Goal: Information Seeking & Learning: Learn about a topic

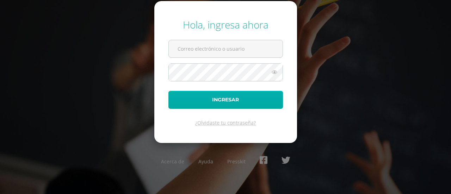
type input "[EMAIL_ADDRESS][DOMAIN_NAME]"
click at [230, 101] on button "Ingresar" at bounding box center [225, 100] width 114 height 18
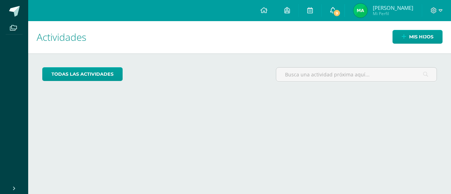
click at [336, 7] on span at bounding box center [333, 11] width 6 height 8
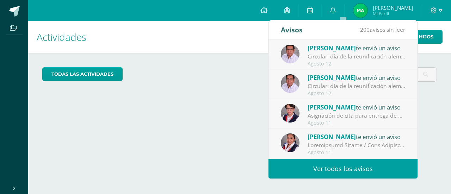
click at [349, 85] on div "Circular: día de la reunificación alemana: Estimados padres de familia. Reciban…" at bounding box center [356, 86] width 98 height 8
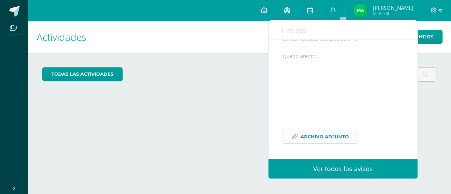
scroll to position [119, 0]
click at [329, 133] on span "Archivo Adjunto" at bounding box center [324, 136] width 48 height 13
click at [286, 30] on link "Avisos" at bounding box center [293, 30] width 25 height 20
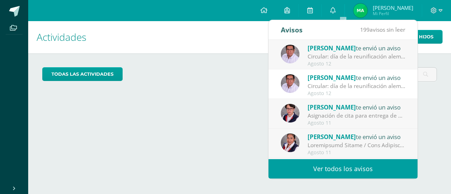
click at [342, 59] on div "Circular: día de la reunificación alemana: Estimados padres de familia. Reciban…" at bounding box center [356, 56] width 98 height 8
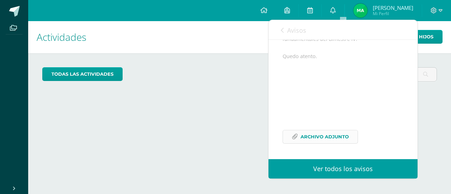
click at [325, 137] on span "Archivo Adjunto" at bounding box center [324, 136] width 48 height 13
click at [281, 30] on icon at bounding box center [282, 30] width 3 height 6
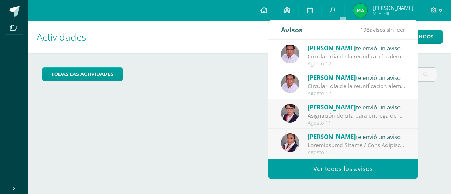
click at [235, 98] on div "todas las Actividades No tienes actividades Échale un vistazo a los demás perío…" at bounding box center [239, 77] width 423 height 48
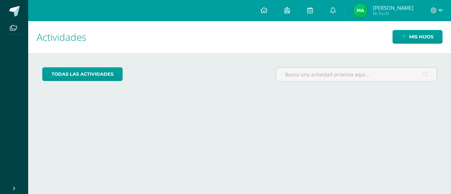
click at [390, 11] on span "Mi Perfil" at bounding box center [393, 14] width 41 height 6
click at [433, 9] on icon at bounding box center [433, 10] width 6 height 6
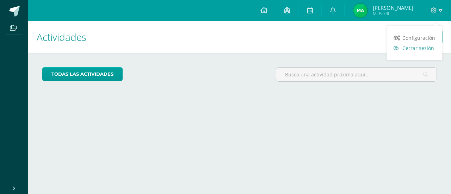
click at [415, 48] on span "Cerrar sesión" at bounding box center [418, 48] width 32 height 7
